Goal: Check status: Check status

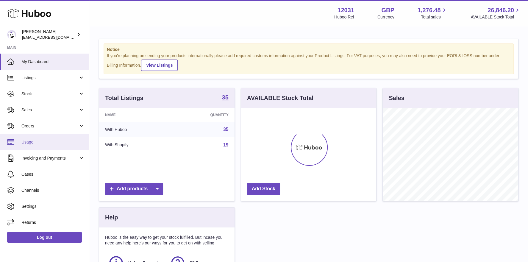
scroll to position [93, 135]
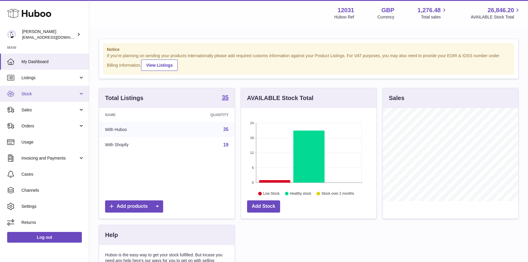
click at [39, 98] on link "Stock" at bounding box center [44, 94] width 89 height 16
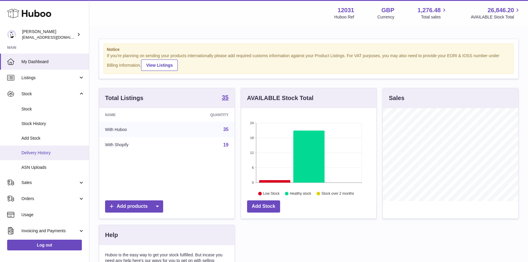
click at [48, 155] on span "Delivery History" at bounding box center [52, 153] width 63 height 6
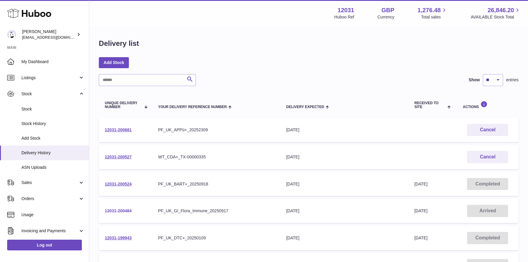
click at [112, 211] on link "12031-200484" at bounding box center [118, 210] width 27 height 5
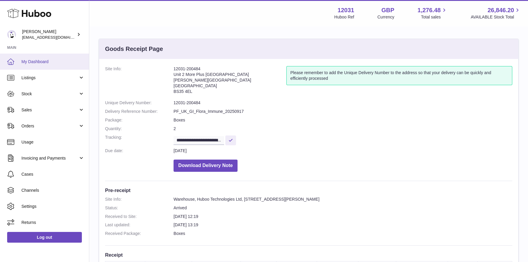
click at [75, 62] on span "My Dashboard" at bounding box center [52, 62] width 63 height 6
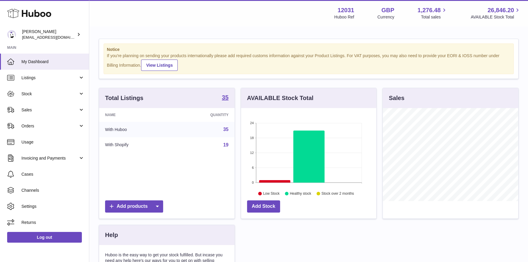
scroll to position [93, 135]
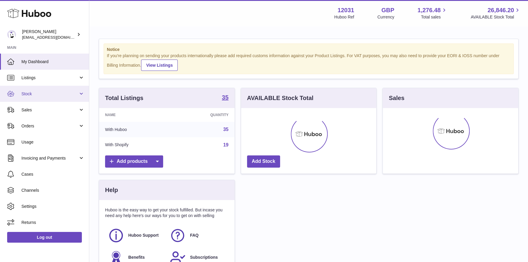
click at [46, 93] on span "Stock" at bounding box center [49, 94] width 57 height 6
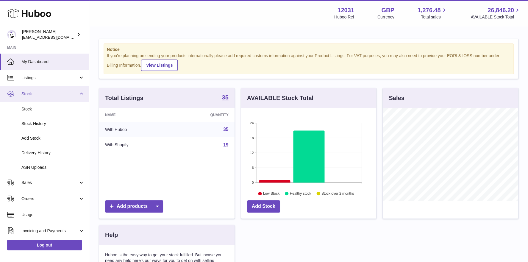
scroll to position [93, 135]
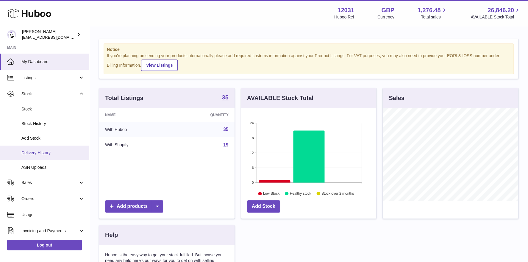
click at [39, 152] on span "Delivery History" at bounding box center [52, 153] width 63 height 6
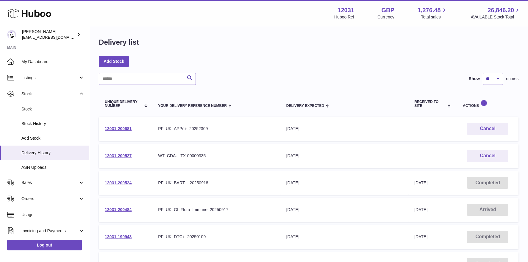
scroll to position [1, 0]
click at [115, 208] on link "12031-200484" at bounding box center [118, 209] width 27 height 5
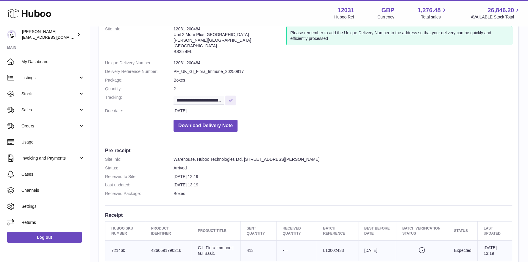
scroll to position [189, 0]
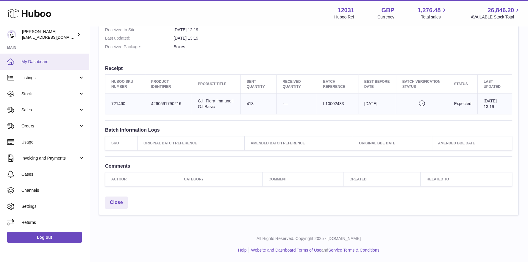
click at [48, 59] on span "My Dashboard" at bounding box center [52, 62] width 63 height 6
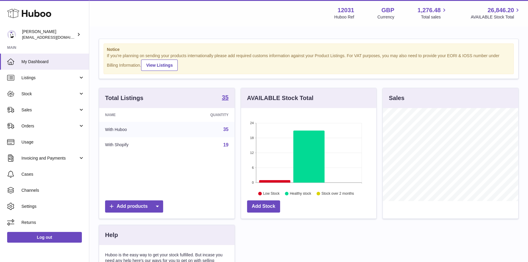
scroll to position [93, 135]
click at [26, 96] on span "Stock" at bounding box center [49, 94] width 57 height 6
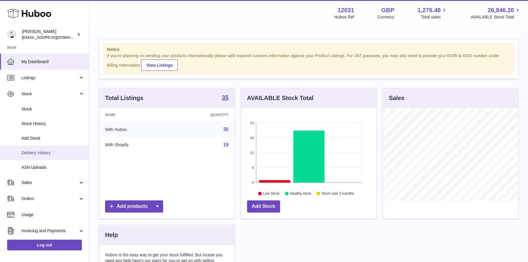
click at [35, 155] on link "Delivery History" at bounding box center [44, 152] width 89 height 15
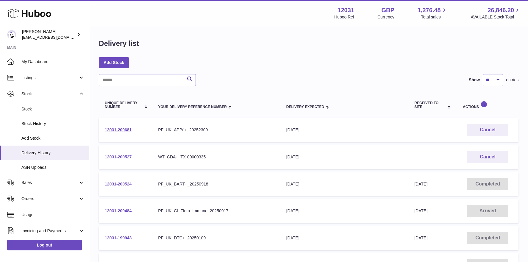
click at [126, 209] on link "12031-200484" at bounding box center [118, 210] width 27 height 5
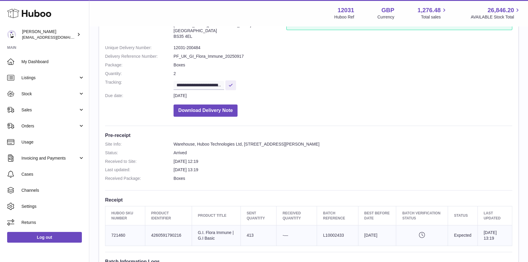
scroll to position [55, 0]
click at [25, 65] on link "My Dashboard" at bounding box center [44, 62] width 89 height 16
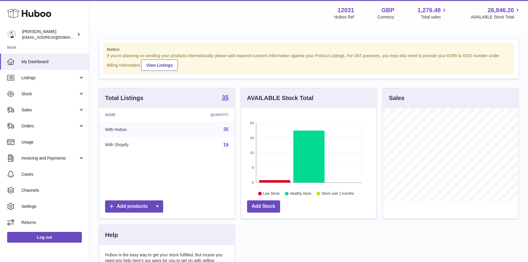
scroll to position [93, 135]
click at [31, 93] on span "Stock" at bounding box center [49, 94] width 57 height 6
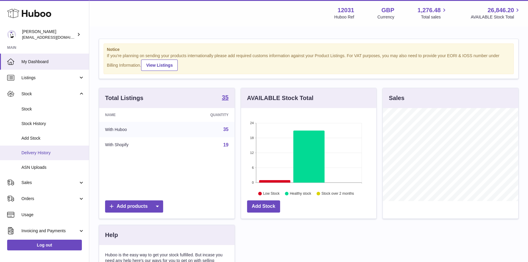
click at [40, 150] on span "Delivery History" at bounding box center [52, 153] width 63 height 6
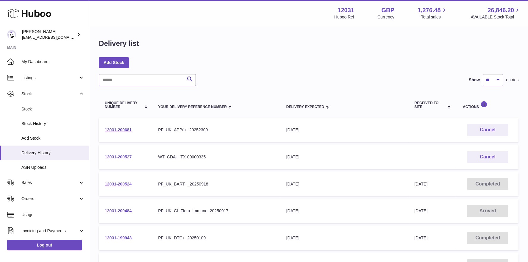
click at [113, 210] on link "12031-200484" at bounding box center [118, 210] width 27 height 5
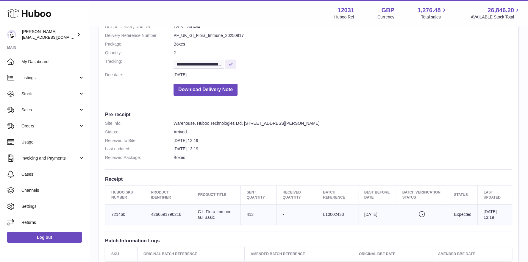
scroll to position [189, 0]
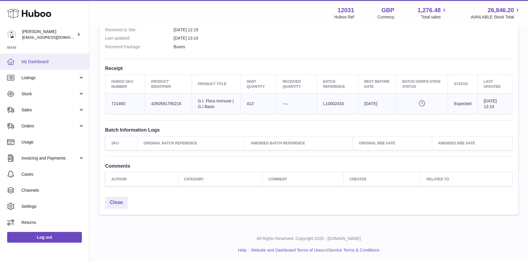
click at [42, 61] on span "My Dashboard" at bounding box center [52, 62] width 63 height 6
